Goal: Information Seeking & Learning: Learn about a topic

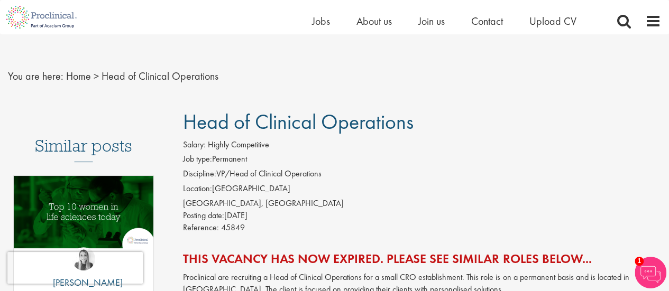
scroll to position [7, 0]
drag, startPoint x: 0, startPoint y: 0, endPoint x: 569, endPoint y: 214, distance: 608.2
click at [569, 214] on div "Posting date: 17 Jun 2022" at bounding box center [422, 216] width 478 height 12
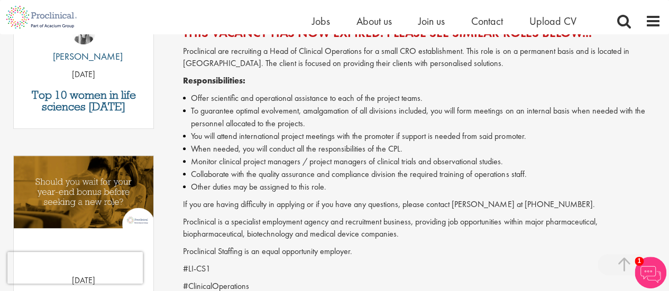
scroll to position [0, 0]
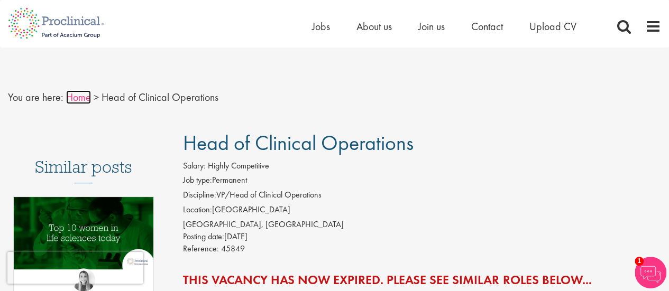
click at [74, 97] on link "Home" at bounding box center [78, 97] width 25 height 14
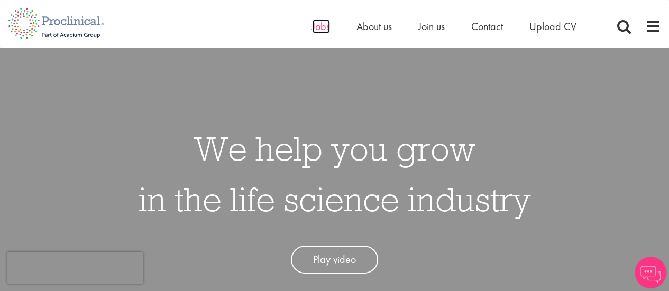
click at [319, 30] on span "Jobs" at bounding box center [321, 27] width 18 height 14
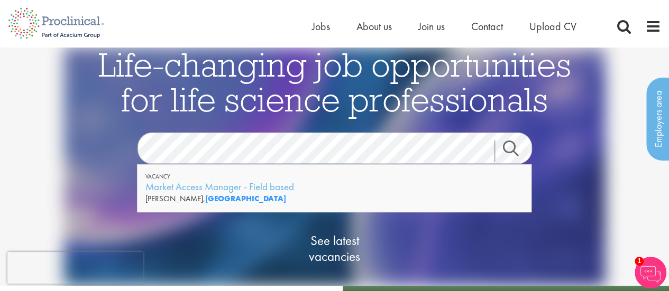
click at [516, 146] on link "Search" at bounding box center [516, 151] width 45 height 21
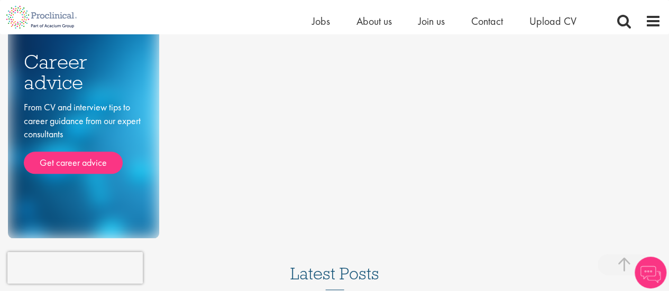
scroll to position [511, 0]
